Goal: Information Seeking & Learning: Learn about a topic

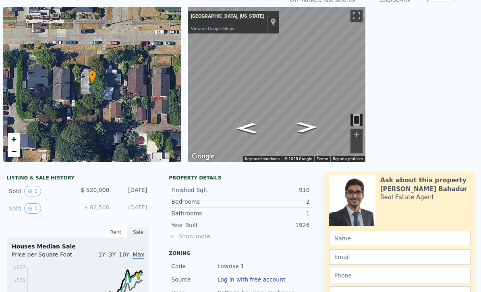
scroll to position [34, 0]
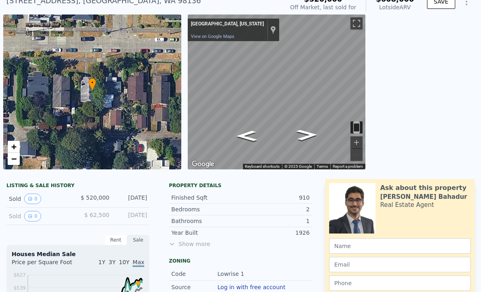
click at [201, 241] on span "Show more" at bounding box center [240, 244] width 143 height 8
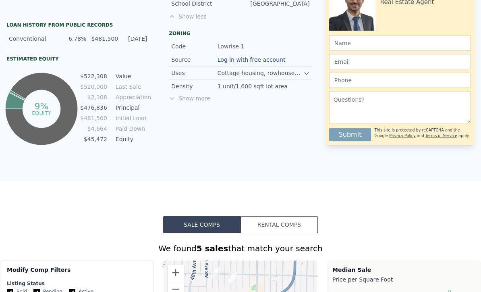
scroll to position [412, 0]
click at [186, 98] on div "Show more" at bounding box center [240, 98] width 143 height 8
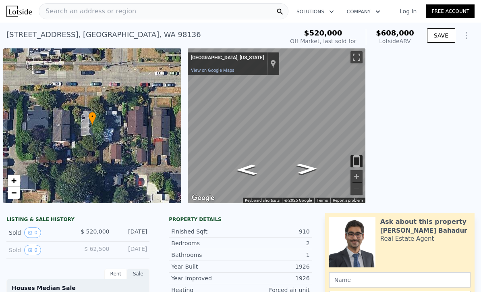
scroll to position [0, 0]
click at [185, 118] on div "← Move left → Move right ↑ Move up ↓ Move down + Zoom in - Zoom out [GEOGRAPHIC…" at bounding box center [333, 125] width 297 height 155
click at [158, 20] on div "Search an address or region Solutions Company Open main menu Log In Free Account" at bounding box center [240, 11] width 468 height 19
click at [145, 15] on div "Search an address or region" at bounding box center [164, 11] width 250 height 16
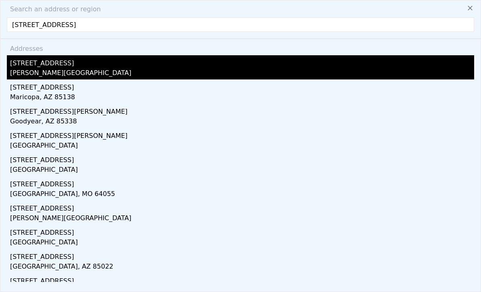
type input "[STREET_ADDRESS]"
click at [78, 62] on div "[STREET_ADDRESS]" at bounding box center [242, 61] width 464 height 13
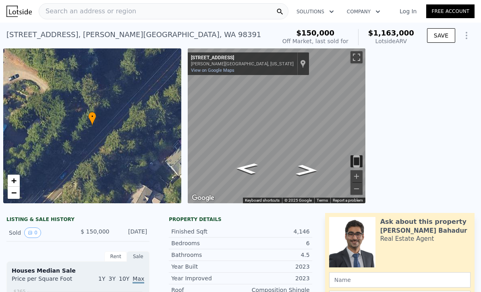
click at [201, 18] on div "Search an address or region" at bounding box center [164, 11] width 250 height 16
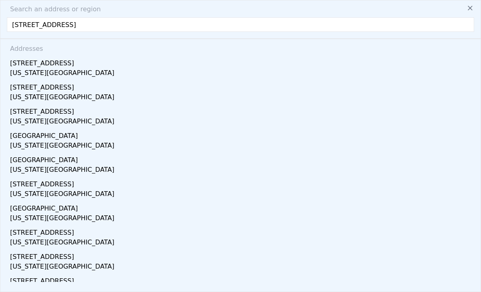
type input "[STREET_ADDRESS]"
